Goal: Find specific page/section: Find specific page/section

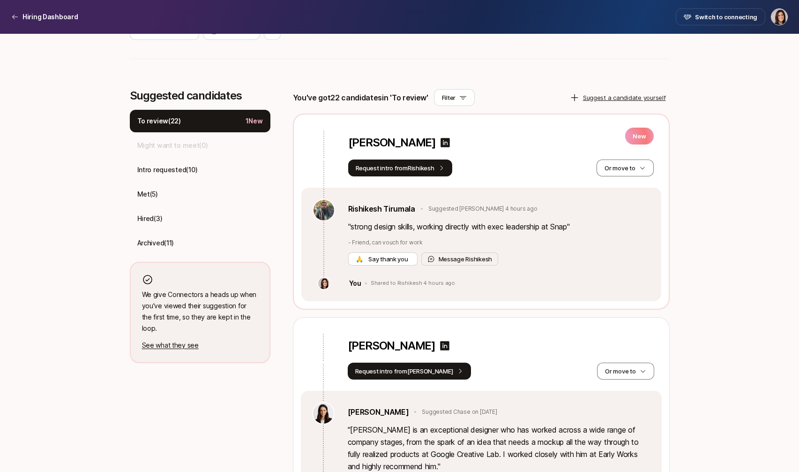
scroll to position [195, 0]
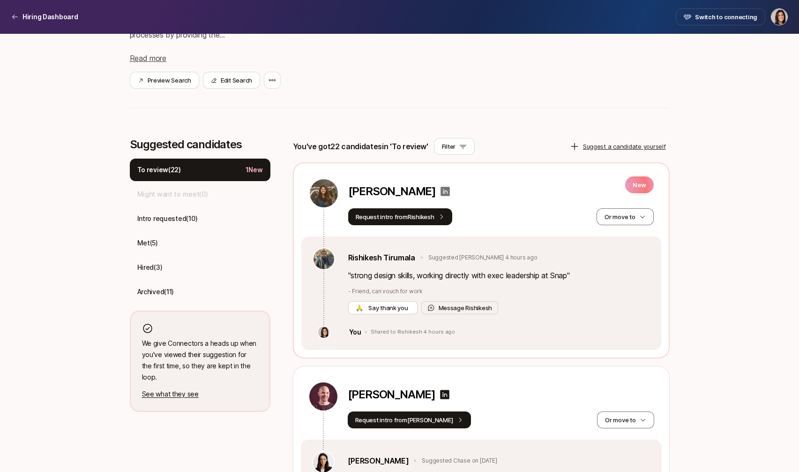
click at [441, 189] on icon at bounding box center [445, 191] width 9 height 9
